Goal: Task Accomplishment & Management: Complete application form

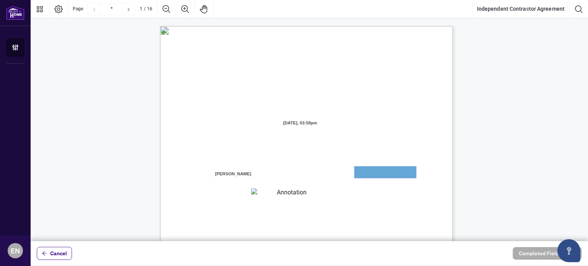
click at [381, 172] on textarea "01JYGZAKFHWMPY1N8C3Z46THAB" at bounding box center [386, 172] width 62 height 11
click at [378, 172] on textarea "01JYGZAKFHWMPY1N8C3Z46THAB" at bounding box center [386, 172] width 62 height 11
click at [380, 180] on div "INDEPENDENT CONTRACTOR AGREEMENT THIS AGREEMENT is made as of (the “Effective D…" at bounding box center [343, 263] width 366 height 474
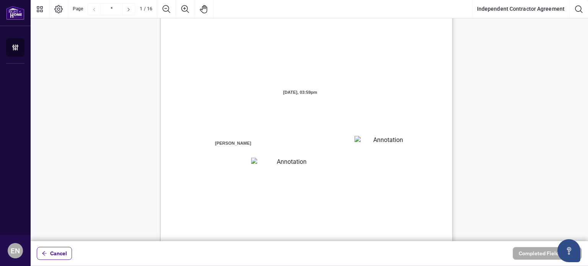
scroll to position [77, 0]
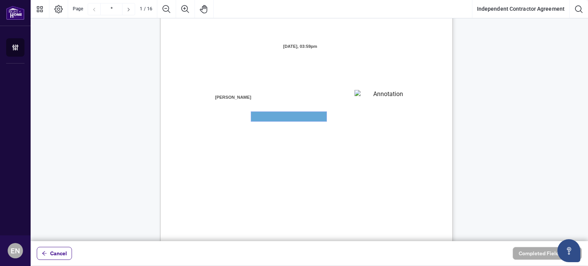
click at [278, 116] on textarea "01JYGZAQMTWRDFJQJ4WJ0G3B21" at bounding box center [288, 117] width 75 height 10
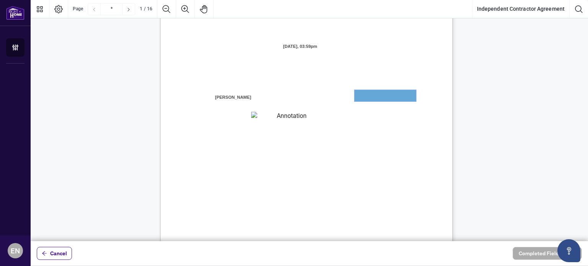
click at [380, 96] on textarea "01JYGZAKFHWMPY1N8C3Z46THAB" at bounding box center [386, 95] width 62 height 11
click at [377, 101] on textarea "01JYGZAKFHWMPY1N8C3Z46THAB" at bounding box center [386, 95] width 62 height 11
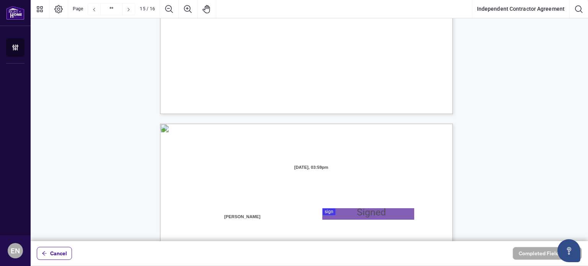
type input "**"
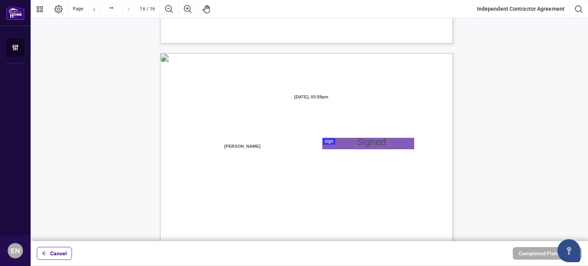
scroll to position [5822, 0]
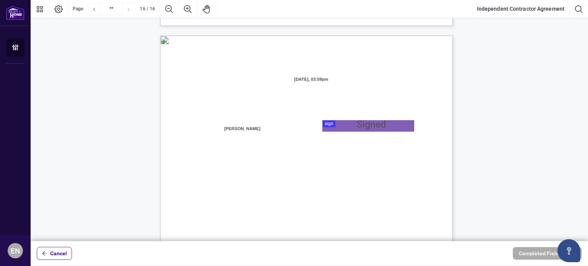
click at [313, 82] on span "[DATE], 03:59pm" at bounding box center [311, 79] width 72 height 11
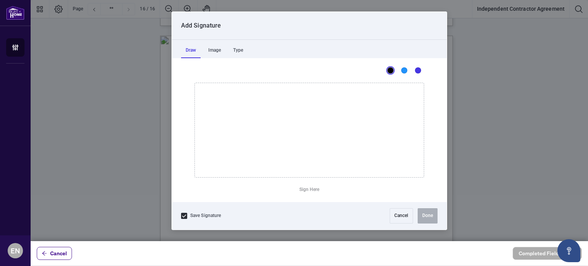
click at [357, 130] on div at bounding box center [310, 120] width 558 height 241
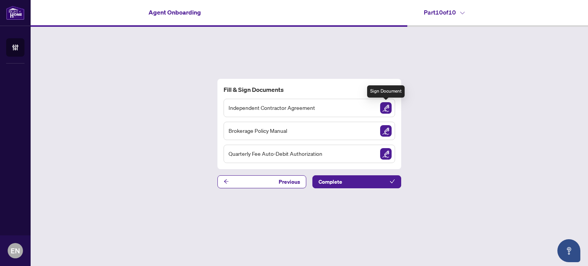
click at [385, 108] on img "Sign Document" at bounding box center [385, 107] width 11 height 11
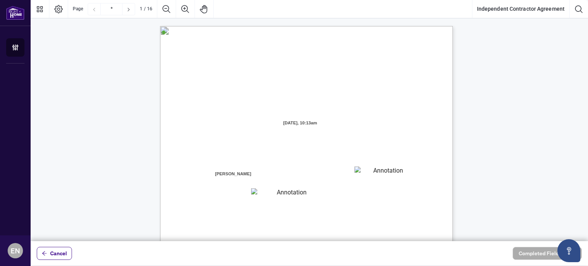
click at [380, 167] on textarea "01JYGZAKFHWMPY1N8C3Z46THAB" at bounding box center [385, 172] width 61 height 11
click at [264, 181] on span "the “Contractor” "you” or “your")" at bounding box center [230, 184] width 68 height 7
click at [376, 174] on textarea "01JYGZAKFHWMPY1N8C3Z46THAB" at bounding box center [385, 172] width 61 height 11
click at [363, 176] on textarea "01JYGZAKFHWMPY1N8C3Z46THAB" at bounding box center [386, 172] width 62 height 11
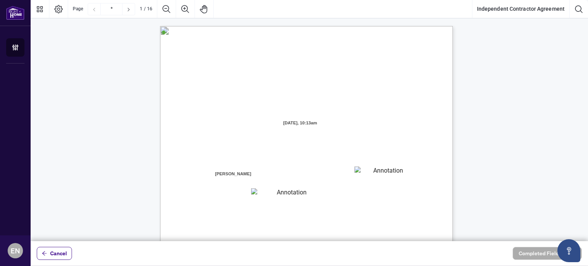
click at [252, 172] on span "[PERSON_NAME]" at bounding box center [233, 174] width 38 height 11
click at [380, 170] on textarea "01JYGZAKFHWMPY1N8C3Z46THAB" at bounding box center [385, 172] width 61 height 11
click at [380, 170] on textarea "01JYGZAKFHWMPY1N8C3Z46THAB" at bounding box center [386, 172] width 62 height 11
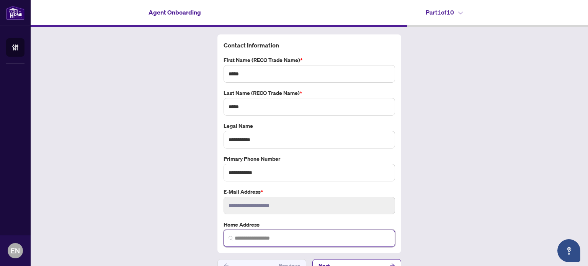
click at [258, 236] on input "search" at bounding box center [313, 238] width 156 height 8
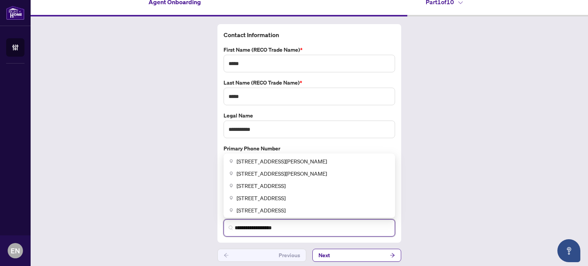
scroll to position [12, 0]
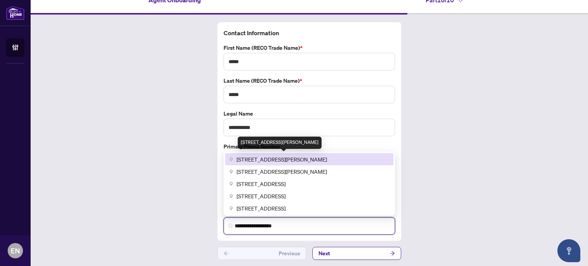
click at [297, 159] on span "[STREET_ADDRESS][PERSON_NAME]" at bounding box center [282, 159] width 90 height 8
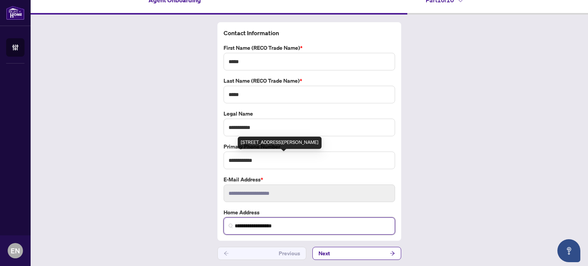
type input "**********"
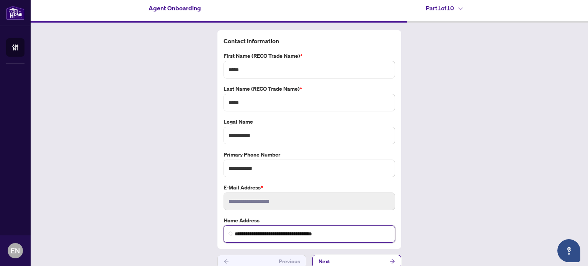
scroll to position [0, 0]
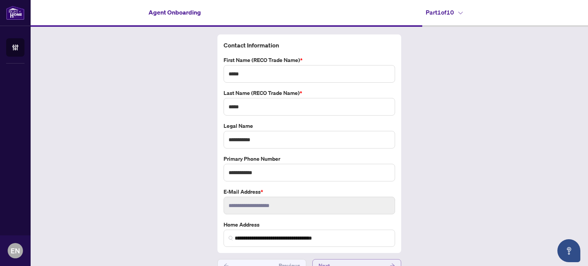
click at [348, 262] on button "Next" at bounding box center [357, 265] width 89 height 13
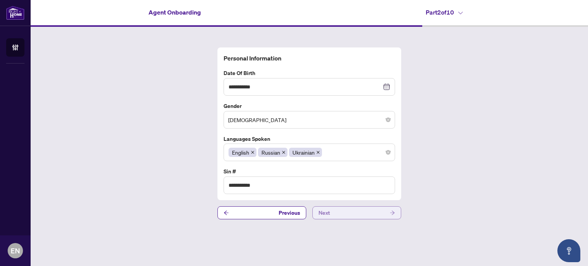
click at [395, 212] on icon "arrow-right" at bounding box center [392, 212] width 5 height 5
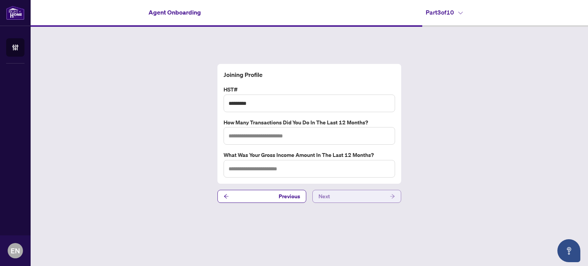
click at [393, 194] on icon "arrow-right" at bounding box center [392, 196] width 5 height 5
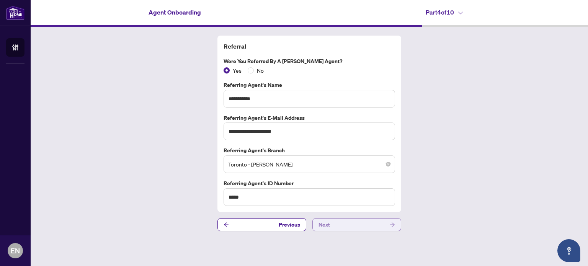
click at [393, 222] on icon "arrow-right" at bounding box center [392, 224] width 5 height 5
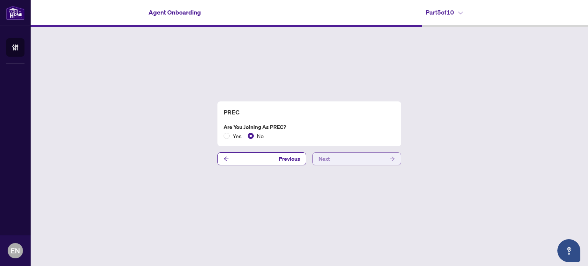
click at [391, 157] on icon "arrow-right" at bounding box center [392, 158] width 5 height 5
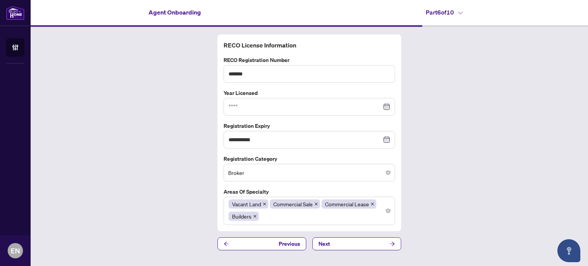
click at [386, 105] on div at bounding box center [310, 107] width 162 height 8
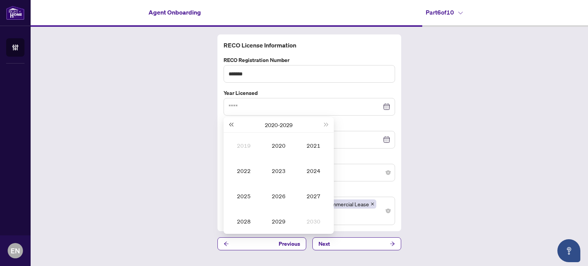
click at [230, 124] on span "Last year (Control + left)" at bounding box center [231, 125] width 4 height 4
click at [273, 123] on button "[DATE] - [DATE]" at bounding box center [279, 124] width 28 height 15
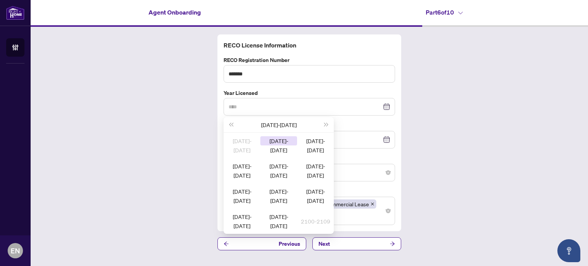
click at [272, 144] on div "[DATE]-[DATE]" at bounding box center [278, 140] width 37 height 9
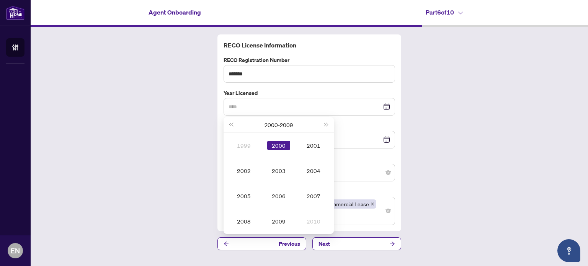
type input "****"
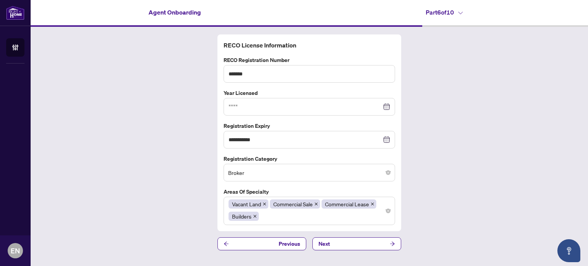
click at [441, 141] on div "**********" at bounding box center [310, 142] width 558 height 231
click at [392, 243] on icon "arrow-right" at bounding box center [392, 243] width 5 height 5
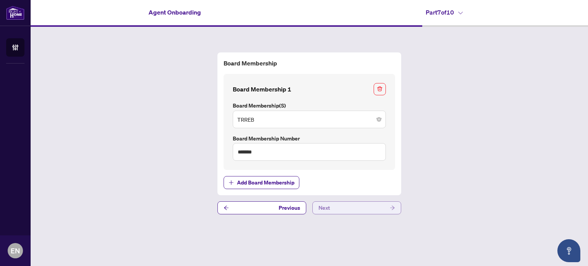
click at [391, 208] on icon "arrow-right" at bounding box center [392, 208] width 5 height 4
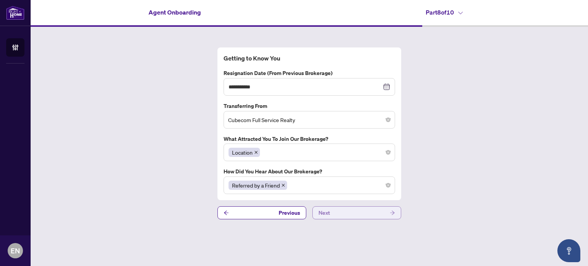
click at [392, 214] on icon "arrow-right" at bounding box center [392, 212] width 5 height 5
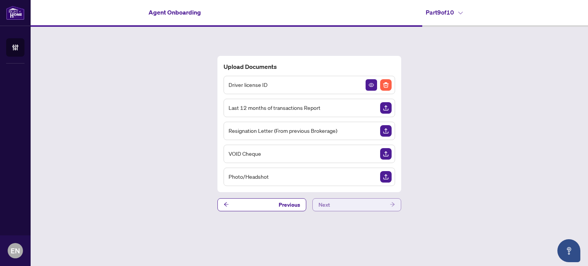
click at [395, 206] on icon "arrow-right" at bounding box center [392, 204] width 5 height 5
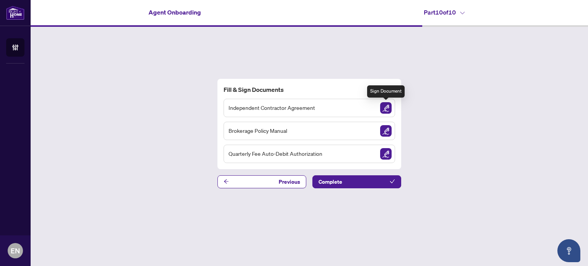
click at [387, 108] on img "Sign Document" at bounding box center [385, 107] width 11 height 11
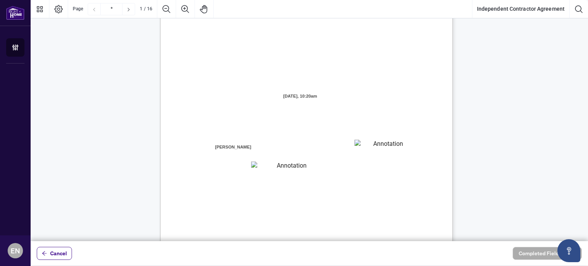
scroll to position [38, 0]
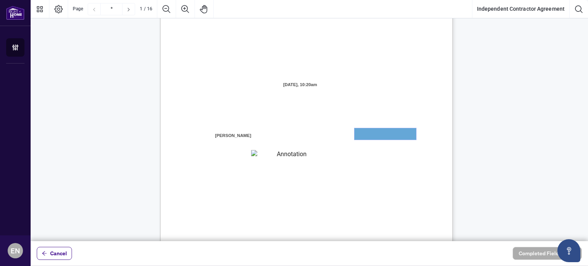
click at [371, 136] on textarea "01JYGZAKFHWMPY1N8C3Z46THAB" at bounding box center [386, 133] width 62 height 11
click at [371, 132] on textarea "01JYGZAKFHWMPY1N8C3Z46THAB" at bounding box center [386, 133] width 62 height 11
click at [372, 137] on textarea "01JYGZAKFHWMPY1N8C3Z46THAB" at bounding box center [386, 133] width 62 height 11
click at [301, 151] on textarea "01JYGZAQMTWRDFJQJ4WJ0G3B21" at bounding box center [288, 155] width 75 height 10
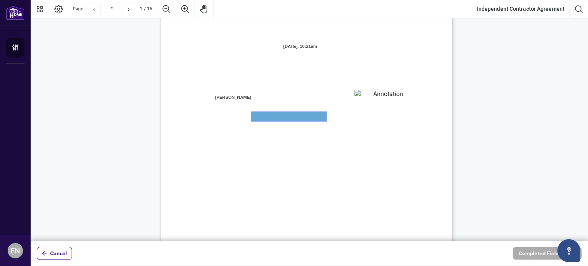
click at [280, 115] on textarea "01JYGZAQMTWRDFJQJ4WJ0G3B21" at bounding box center [288, 117] width 75 height 10
click at [366, 95] on textarea "01JYGZAKFHWMPY1N8C3Z46THAB" at bounding box center [385, 95] width 61 height 11
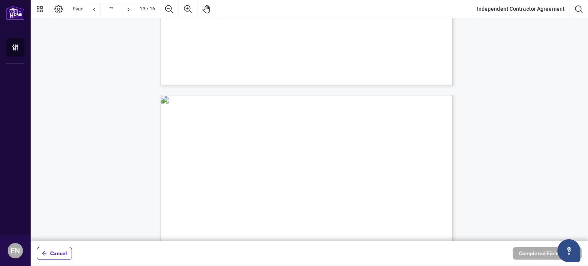
scroll to position [4673, 0]
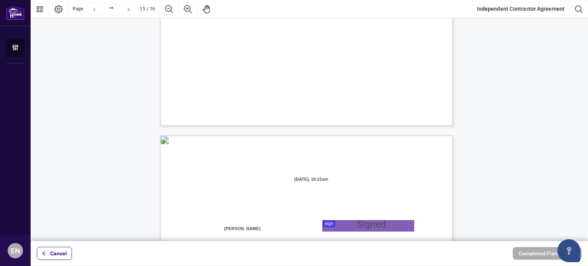
type input "**"
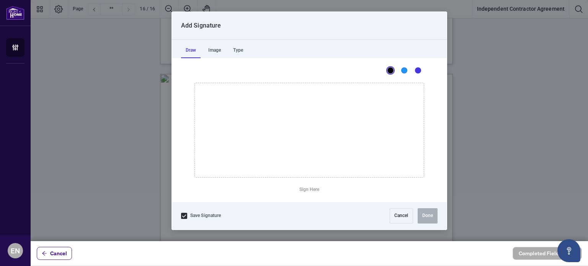
click at [349, 162] on div at bounding box center [310, 120] width 558 height 241
click at [214, 48] on div "Image" at bounding box center [215, 50] width 22 height 15
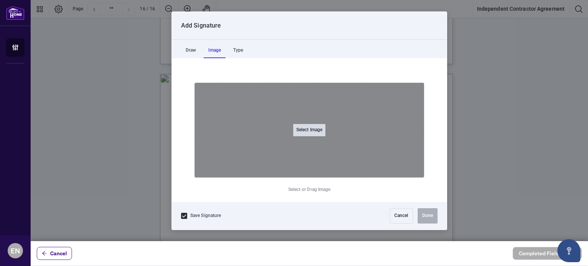
click at [315, 128] on button "Select Image" at bounding box center [309, 130] width 32 height 12
click at [309, 130] on input "Select Image" at bounding box center [357, 134] width 97 height 8
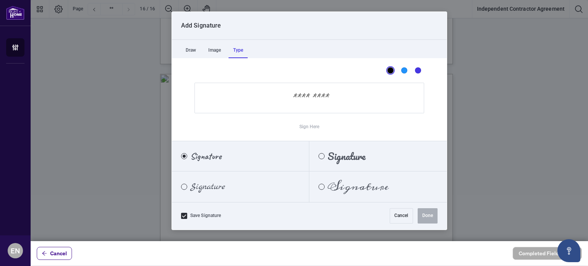
click at [240, 47] on div "Type" at bounding box center [238, 50] width 19 height 15
click at [324, 183] on div "Signature" at bounding box center [353, 187] width 89 height 8
click at [294, 93] on input "Sign Here" at bounding box center [310, 98] width 230 height 31
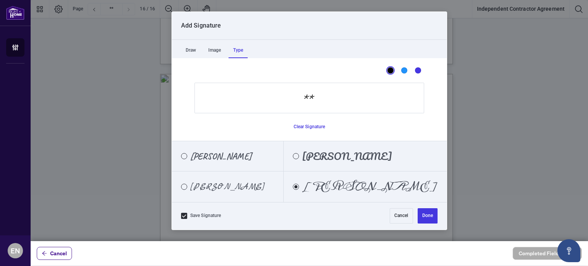
type input "*"
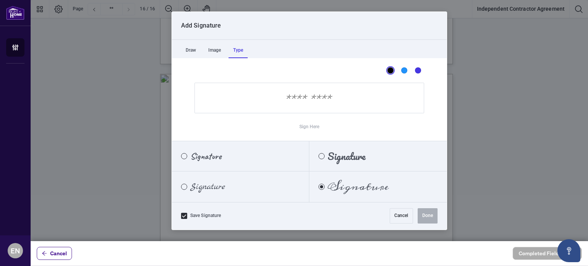
click at [219, 187] on span "Signature" at bounding box center [207, 187] width 35 height 8
click at [289, 94] on input "Sign Here" at bounding box center [310, 98] width 230 height 31
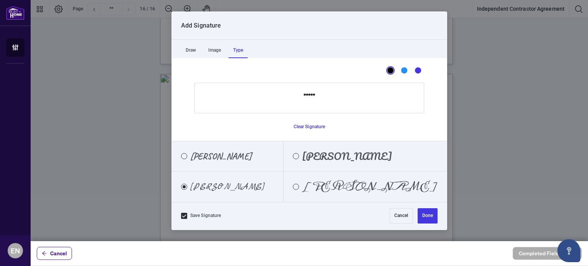
click at [323, 160] on div "Elena" at bounding box center [343, 156] width 118 height 8
click at [342, 97] on input "*****" at bounding box center [310, 98] width 230 height 31
type input "**********"
click at [215, 152] on span "[PERSON_NAME]" at bounding box center [220, 156] width 61 height 8
click at [219, 187] on span "[PERSON_NAME]" at bounding box center [227, 187] width 74 height 8
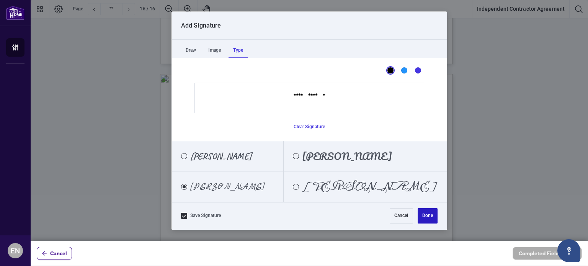
click at [426, 217] on button "Done" at bounding box center [428, 215] width 20 height 15
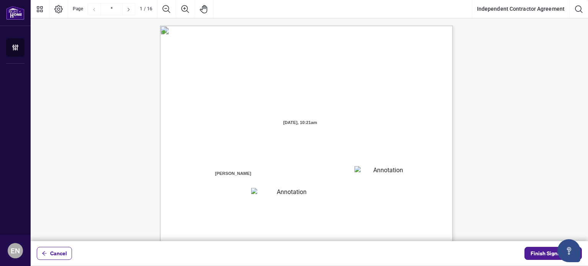
scroll to position [0, 0]
click at [372, 174] on textarea "01JYGZAKFHWMPY1N8C3Z46THAB" at bounding box center [385, 172] width 61 height 11
click at [372, 173] on textarea "01JYGZAKFHWMPY1N8C3Z46THAB" at bounding box center [386, 172] width 62 height 11
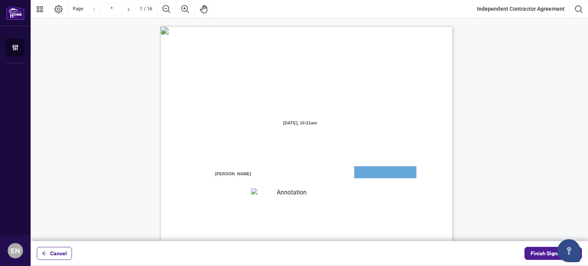
click at [375, 171] on textarea "01JYGZAKFHWMPY1N8C3Z46THAB" at bounding box center [386, 172] width 62 height 11
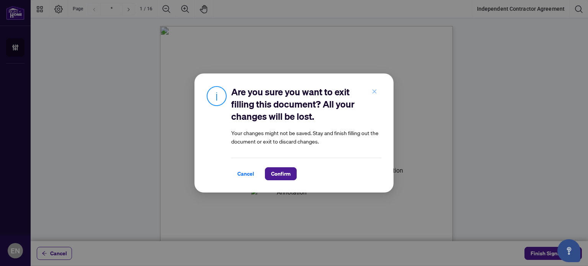
click at [378, 88] on button "button" at bounding box center [374, 91] width 15 height 13
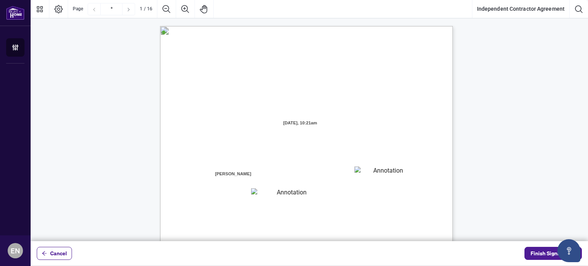
click at [129, 9] on icon "Next Page" at bounding box center [129, 10] width 6 height 6
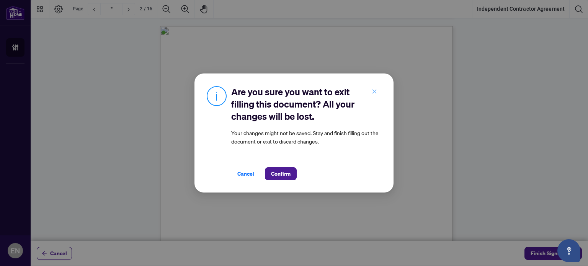
click at [374, 89] on icon "close" at bounding box center [374, 91] width 5 height 5
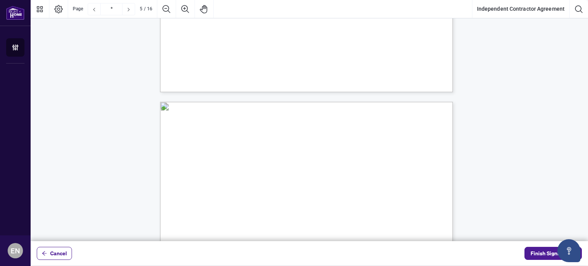
scroll to position [1576, 0]
type input "*"
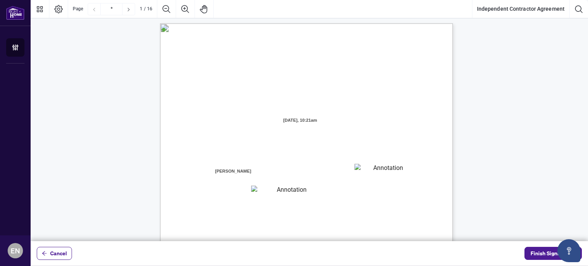
scroll to position [0, 0]
click at [43, 252] on icon "arrow-left" at bounding box center [44, 253] width 5 height 5
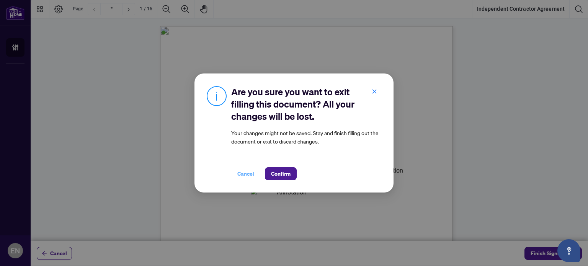
click at [247, 171] on span "Cancel" at bounding box center [245, 174] width 17 height 12
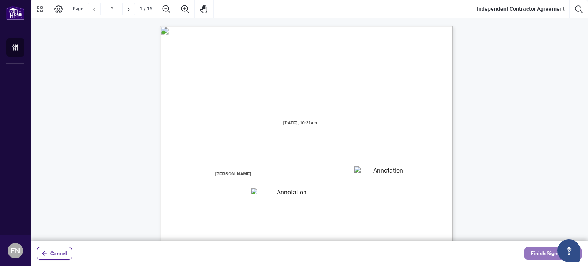
click at [541, 250] on span "Finish Signing" at bounding box center [548, 253] width 34 height 12
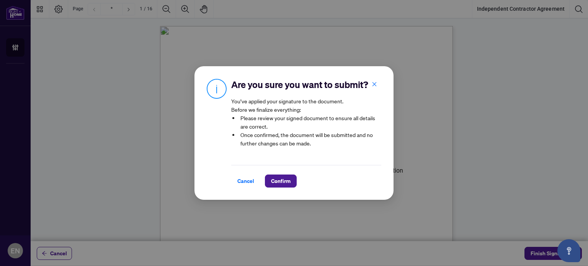
click at [241, 187] on span "Cancel" at bounding box center [245, 181] width 17 height 12
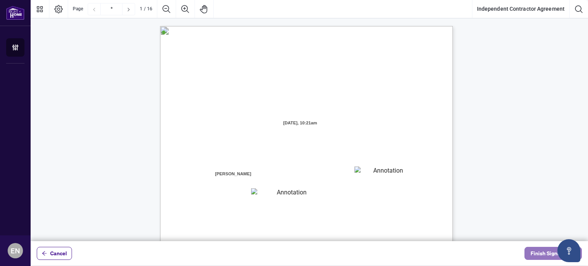
click at [530, 255] on button "Finish Signing" at bounding box center [553, 253] width 57 height 13
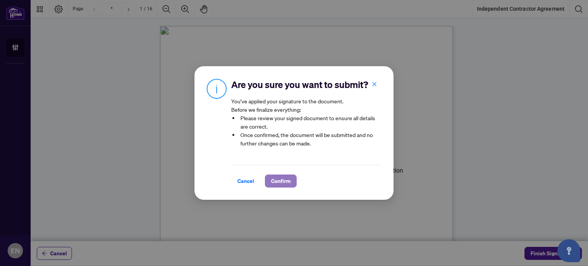
click at [271, 183] on span "Confirm" at bounding box center [281, 181] width 20 height 12
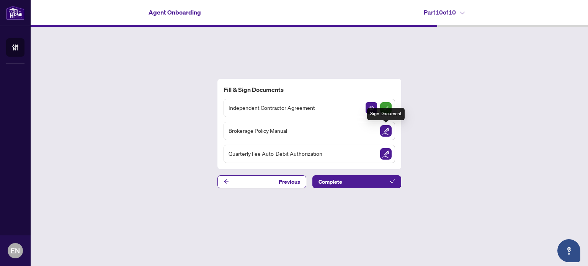
click at [388, 130] on img "Sign Document" at bounding box center [385, 130] width 11 height 11
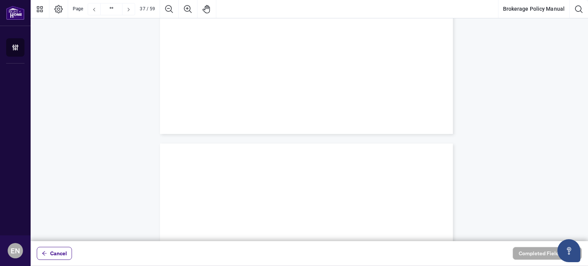
scroll to position [22720, 0]
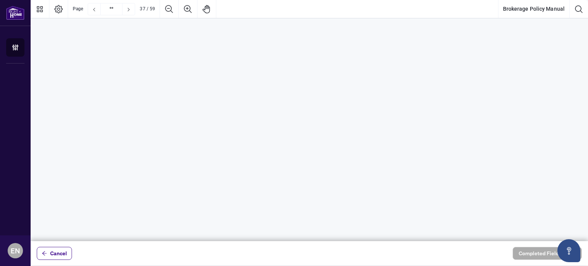
type input "**"
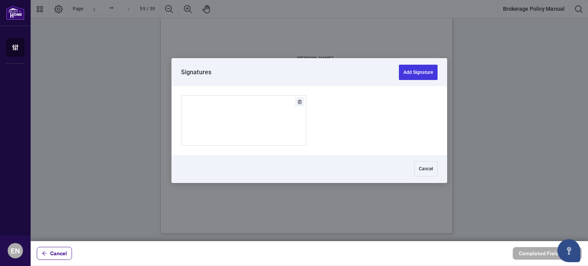
click at [259, 64] on div at bounding box center [310, 120] width 558 height 241
click at [421, 70] on button "Add Signature" at bounding box center [418, 72] width 39 height 15
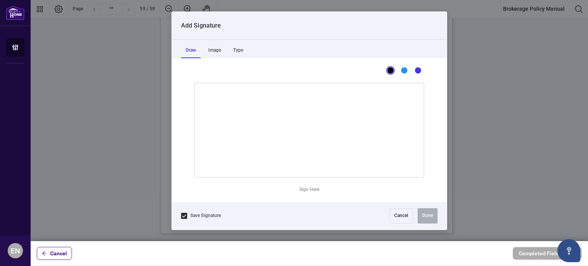
click at [268, 128] on icon "Drawing canvas" at bounding box center [309, 130] width 229 height 94
click at [277, 128] on icon "Drawing canvas" at bounding box center [309, 130] width 229 height 94
click at [307, 188] on button "Clear Signature" at bounding box center [310, 190] width 38 height 12
click at [241, 49] on div "Type" at bounding box center [238, 50] width 19 height 15
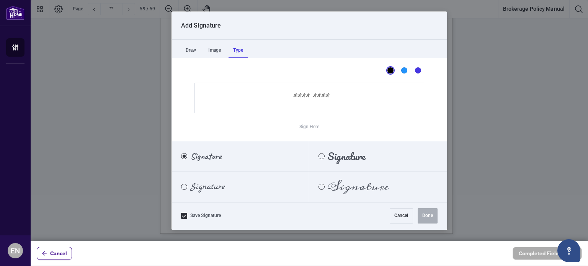
click at [201, 157] on span "Signature" at bounding box center [205, 156] width 31 height 8
click at [304, 97] on input "Sign Here" at bounding box center [310, 98] width 230 height 31
type input "*"
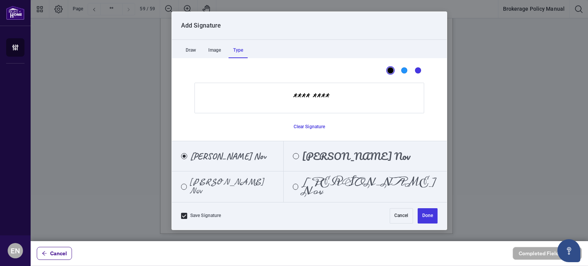
type input "*********"
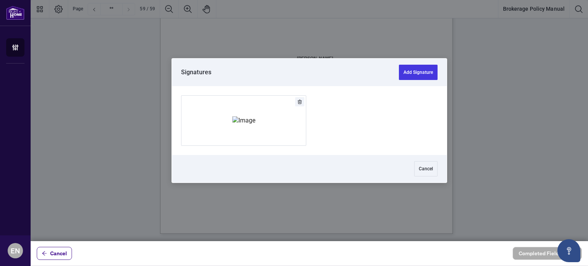
click at [282, 71] on div at bounding box center [310, 120] width 558 height 241
click at [419, 75] on button "Add Signature" at bounding box center [418, 72] width 39 height 15
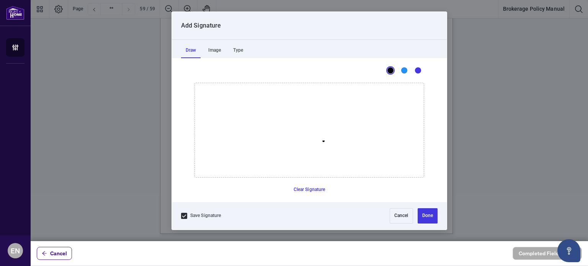
click at [324, 141] on icon "Drawing canvas" at bounding box center [309, 130] width 229 height 94
click at [310, 188] on button "Clear Signature" at bounding box center [310, 190] width 38 height 12
click at [242, 47] on div "Type" at bounding box center [238, 50] width 19 height 15
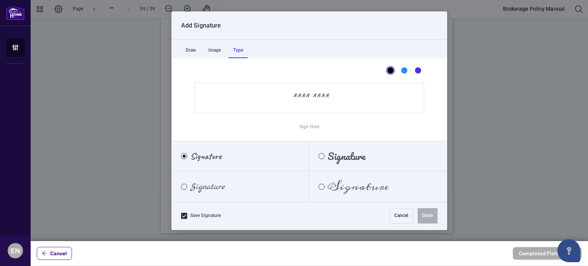
click at [309, 99] on input "Sign Here" at bounding box center [310, 98] width 230 height 31
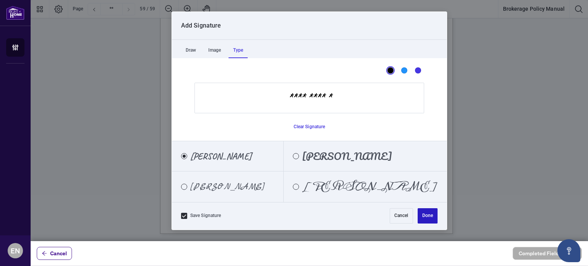
type input "**********"
click at [427, 218] on button "Done" at bounding box center [428, 215] width 20 height 15
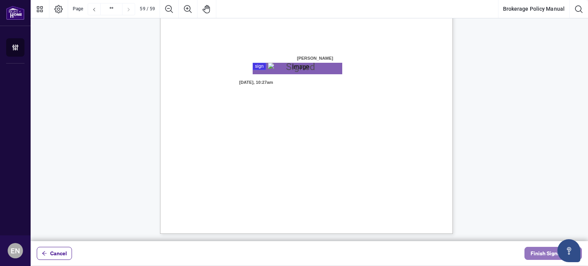
click at [546, 251] on span "Finish Signing" at bounding box center [548, 253] width 34 height 12
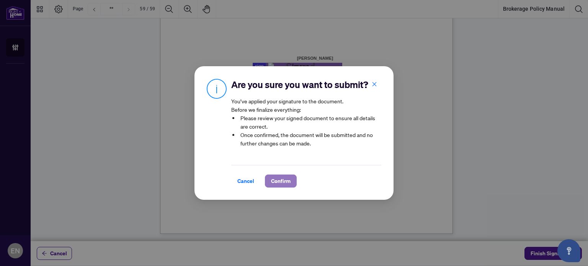
click at [279, 183] on span "Confirm" at bounding box center [281, 181] width 20 height 12
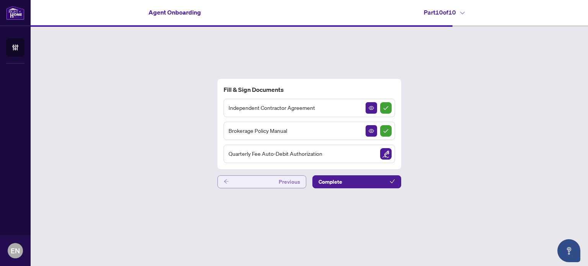
click at [224, 179] on icon "arrow-left" at bounding box center [226, 181] width 5 height 5
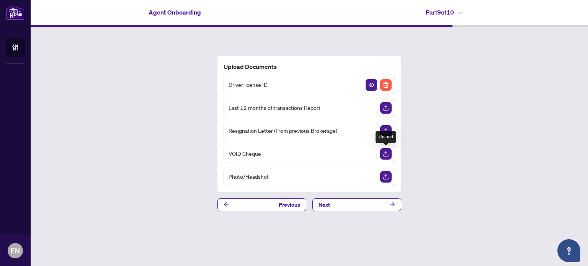
click at [384, 152] on img "Upload Document" at bounding box center [385, 153] width 11 height 11
click at [536, 69] on div "Upload Documents Driver license ID Last 12 months of transactions Report Resign…" at bounding box center [310, 133] width 558 height 213
click at [386, 128] on img "Upload Document" at bounding box center [385, 130] width 11 height 11
click at [301, 148] on div "VOID Cheque" at bounding box center [310, 154] width 172 height 18
click at [386, 154] on img "Upload Document" at bounding box center [385, 153] width 11 height 11
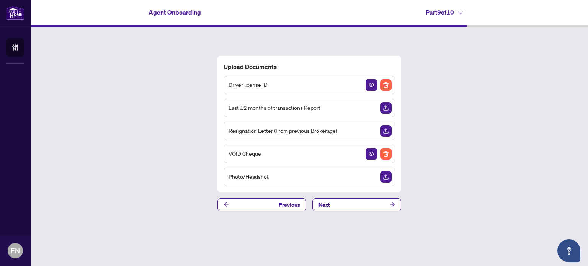
click at [314, 155] on div "VOID Cheque" at bounding box center [310, 154] width 172 height 18
click at [373, 154] on icon "View Document" at bounding box center [371, 154] width 5 height 4
click at [387, 152] on img "Delete File" at bounding box center [385, 153] width 11 height 11
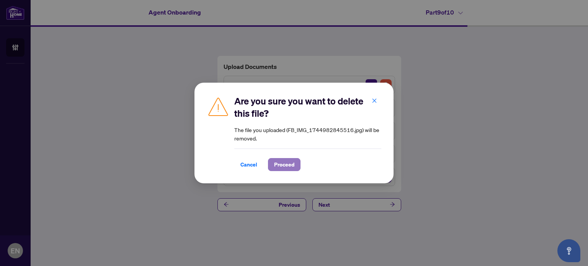
click at [281, 164] on span "Proceed" at bounding box center [284, 165] width 20 height 12
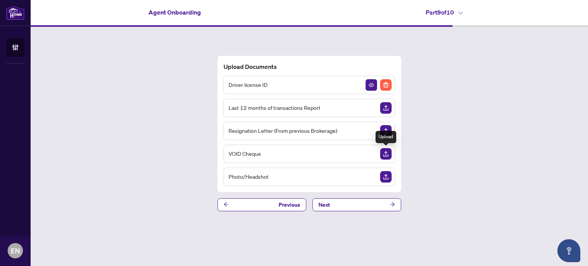
click at [389, 153] on img "Upload Document" at bounding box center [385, 153] width 11 height 11
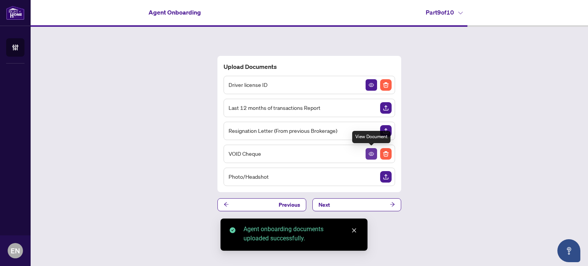
click at [372, 154] on icon "View Document" at bounding box center [371, 153] width 5 height 5
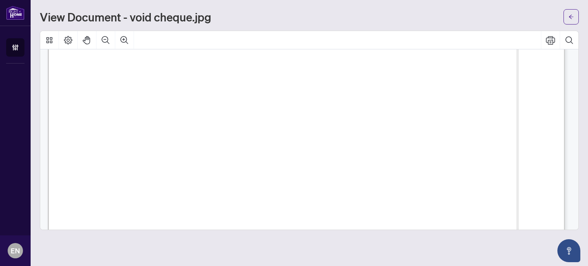
scroll to position [192, 0]
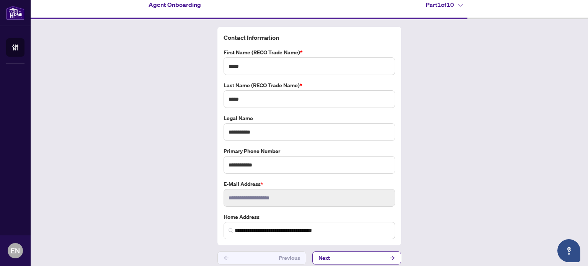
scroll to position [12, 0]
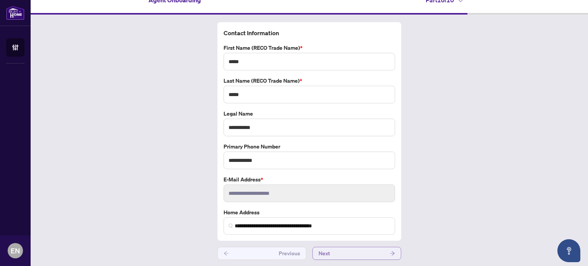
click at [390, 252] on icon "arrow-right" at bounding box center [392, 253] width 5 height 5
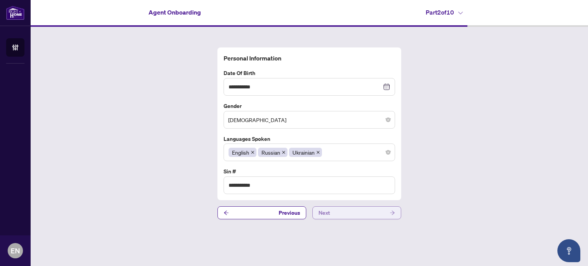
click at [394, 213] on icon "arrow-right" at bounding box center [392, 213] width 5 height 4
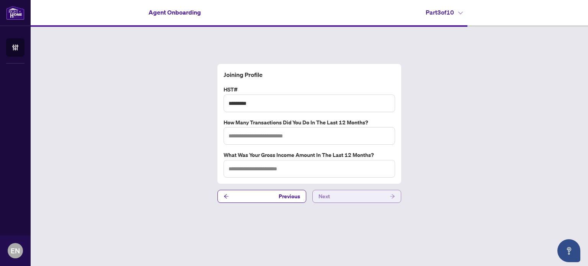
click at [392, 195] on icon "arrow-right" at bounding box center [392, 196] width 5 height 5
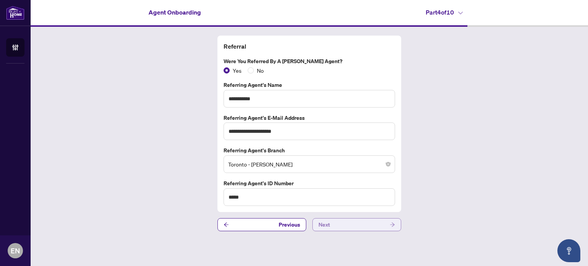
click at [393, 225] on icon "arrow-right" at bounding box center [392, 224] width 5 height 5
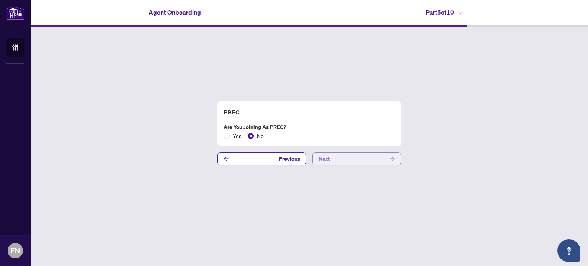
click at [392, 157] on icon "arrow-right" at bounding box center [392, 158] width 5 height 5
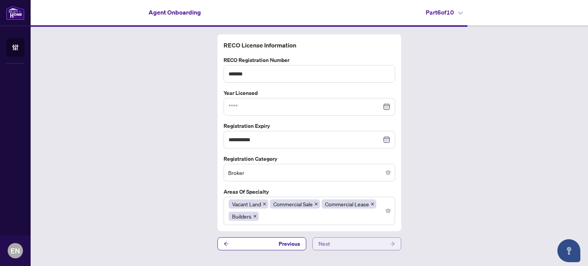
click at [396, 243] on button "Next" at bounding box center [357, 243] width 89 height 13
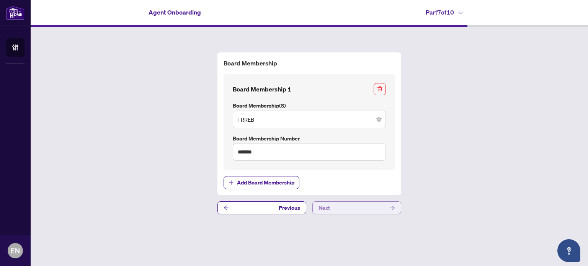
click at [395, 206] on icon "arrow-right" at bounding box center [392, 207] width 5 height 5
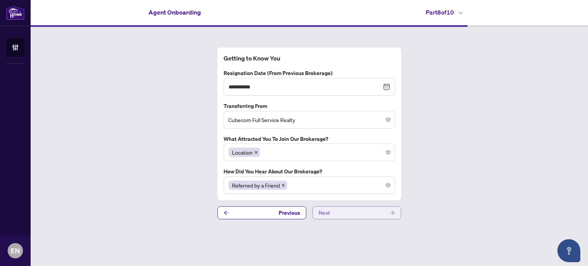
click at [395, 212] on icon "arrow-right" at bounding box center [392, 212] width 5 height 5
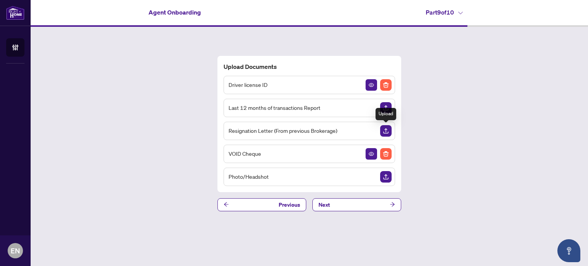
click at [387, 132] on img "Upload Document" at bounding box center [385, 130] width 11 height 11
click at [390, 130] on img "Upload Document" at bounding box center [385, 130] width 11 height 11
click at [384, 128] on img "Upload Document" at bounding box center [385, 130] width 11 height 11
click at [369, 130] on icon "View Document" at bounding box center [371, 130] width 5 height 5
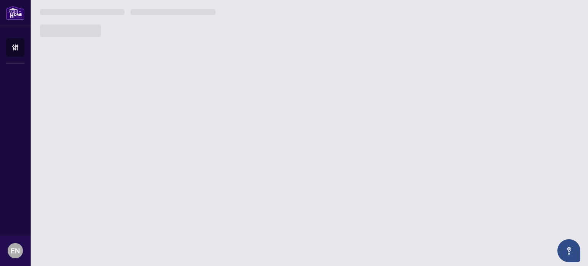
click at [369, 130] on main "Agent Onboarding Part 9 of 10   Upload Documents Driver license ID Last 12 mont…" at bounding box center [310, 133] width 558 height 266
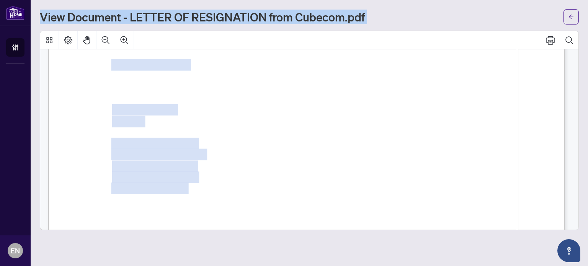
scroll to position [115, 0]
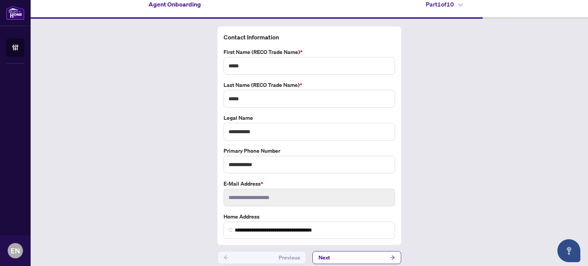
scroll to position [12, 0]
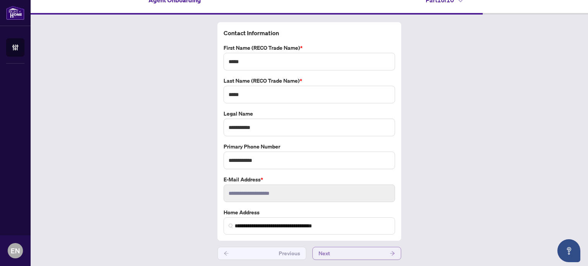
click at [390, 251] on icon "arrow-right" at bounding box center [392, 253] width 5 height 5
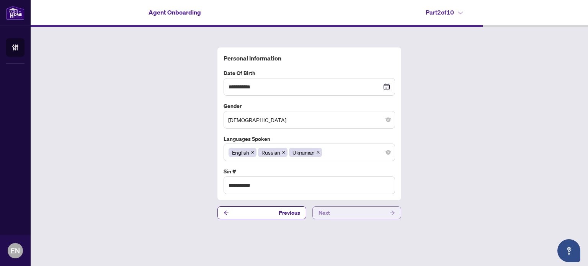
click at [392, 210] on span "button" at bounding box center [392, 213] width 5 height 12
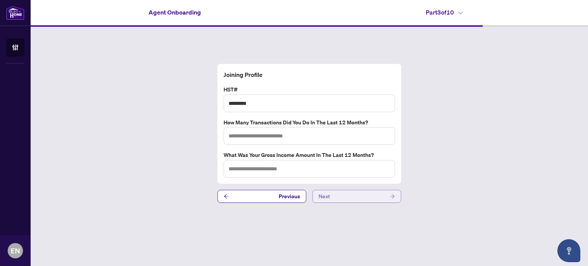
click at [392, 198] on icon "arrow-right" at bounding box center [392, 197] width 5 height 4
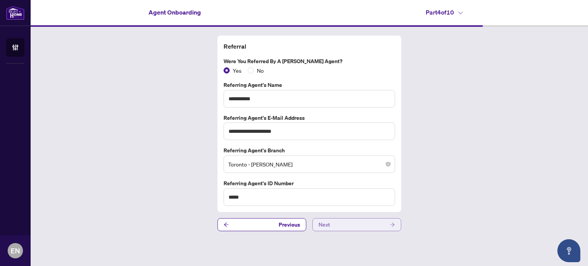
click at [391, 223] on icon "arrow-right" at bounding box center [392, 224] width 5 height 5
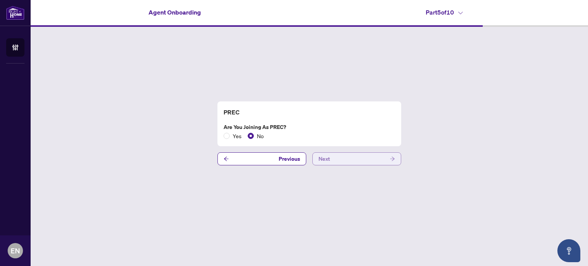
click at [393, 160] on icon "arrow-right" at bounding box center [392, 158] width 5 height 5
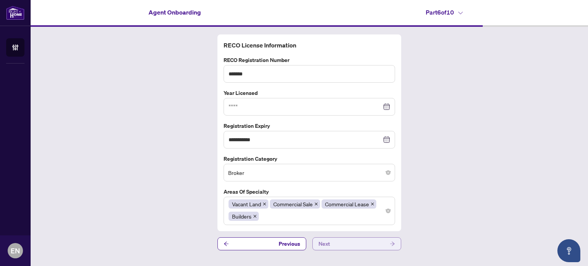
click at [391, 241] on icon "arrow-right" at bounding box center [392, 243] width 5 height 5
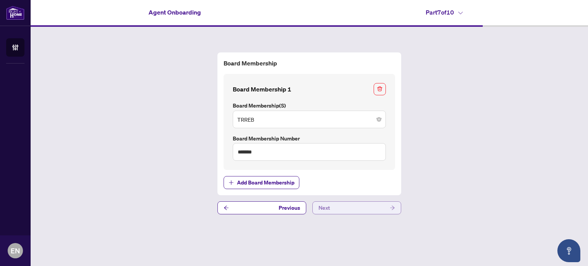
click at [392, 207] on icon "arrow-right" at bounding box center [392, 207] width 5 height 5
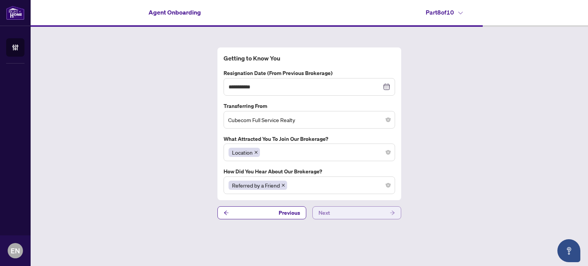
click at [392, 210] on icon "arrow-right" at bounding box center [392, 212] width 5 height 5
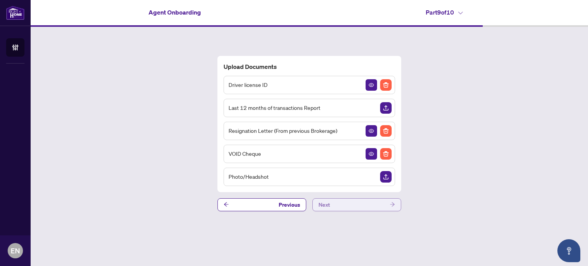
click at [392, 203] on icon "arrow-right" at bounding box center [392, 205] width 5 height 4
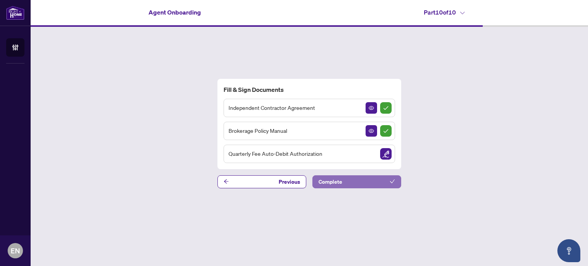
click at [391, 181] on icon "check" at bounding box center [392, 182] width 5 height 4
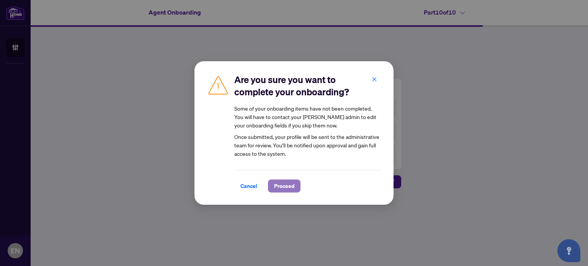
click at [279, 185] on span "Proceed" at bounding box center [284, 186] width 20 height 12
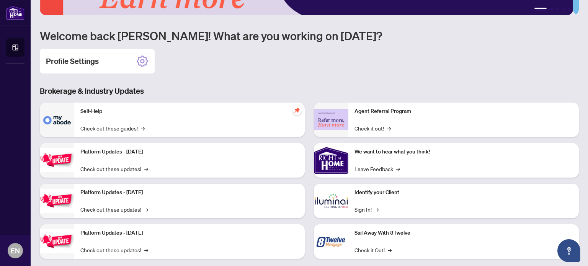
scroll to position [89, 0]
